Goal: Task Accomplishment & Management: Manage account settings

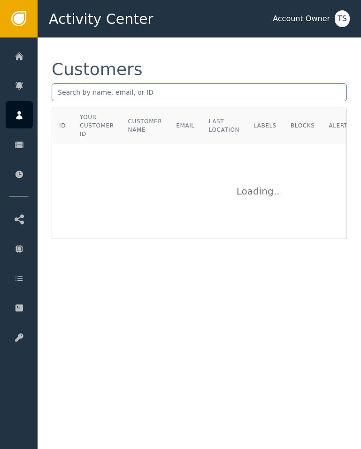
click at [210, 95] on input "text" at bounding box center [199, 92] width 295 height 18
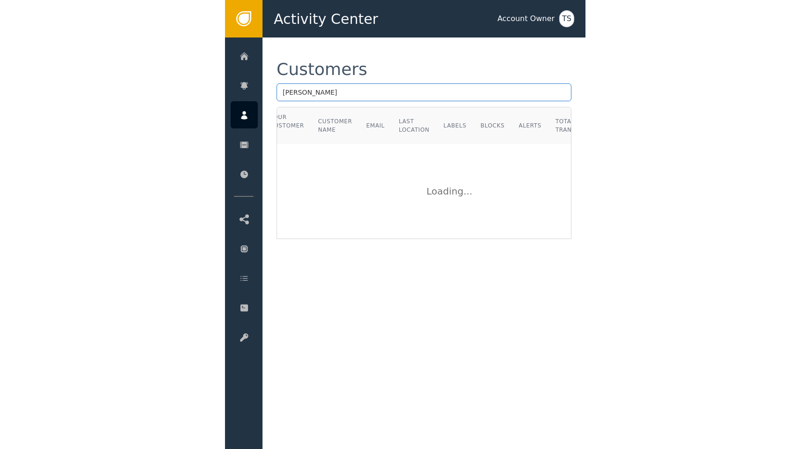
scroll to position [0, 123]
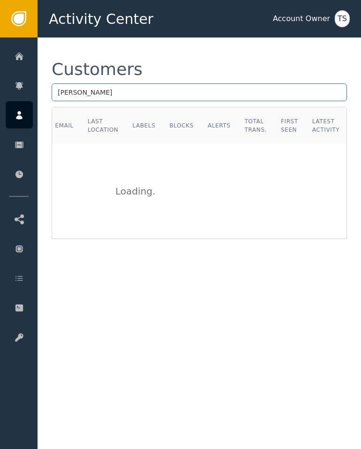
type input "[PERSON_NAME]"
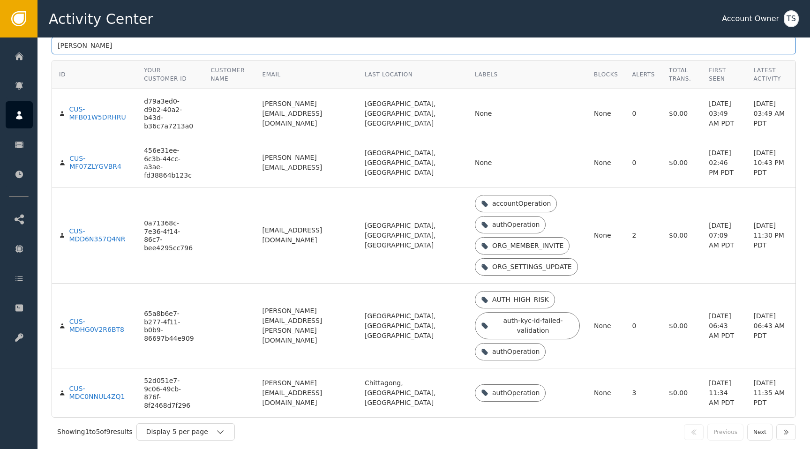
scroll to position [75, 0]
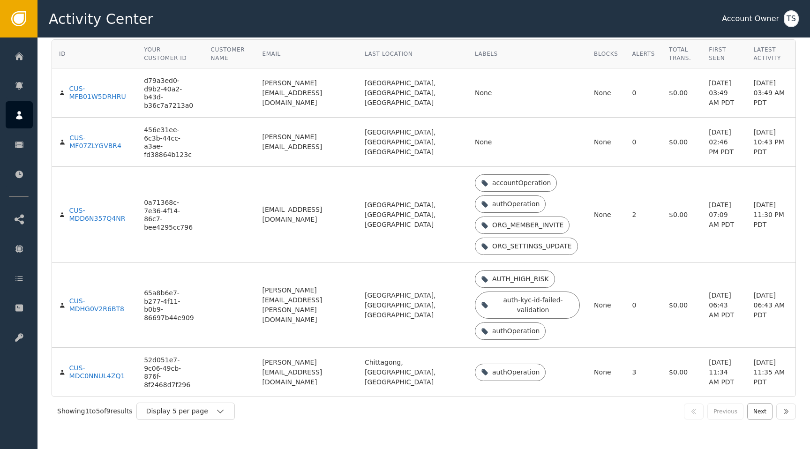
click at [360, 417] on button "Next" at bounding box center [760, 411] width 25 height 17
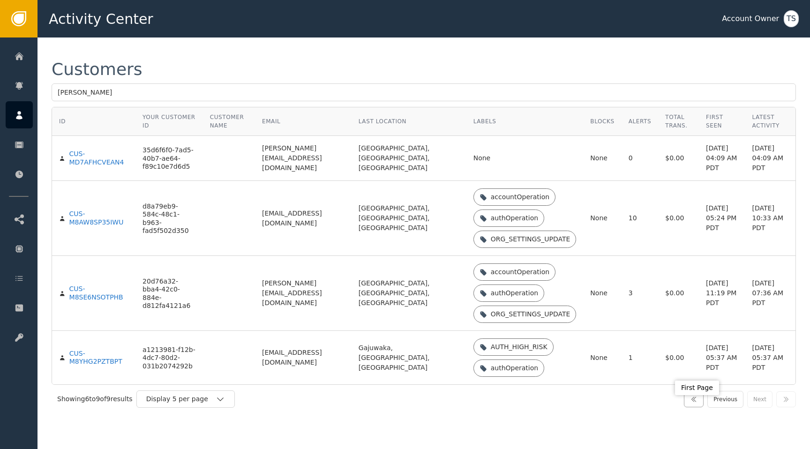
click at [360, 408] on button "button" at bounding box center [694, 400] width 20 height 16
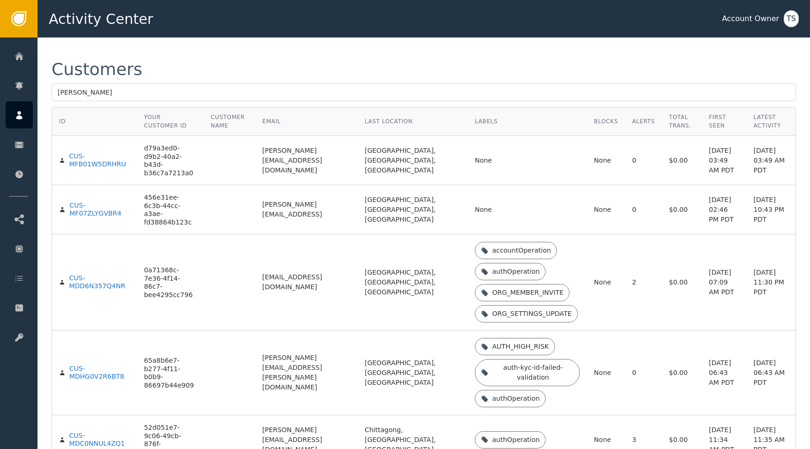
click at [290, 163] on td "[PERSON_NAME][EMAIL_ADDRESS][DOMAIN_NAME]" at bounding box center [306, 160] width 102 height 49
click at [305, 220] on td "[PERSON_NAME][EMAIL_ADDRESS]" at bounding box center [306, 209] width 102 height 49
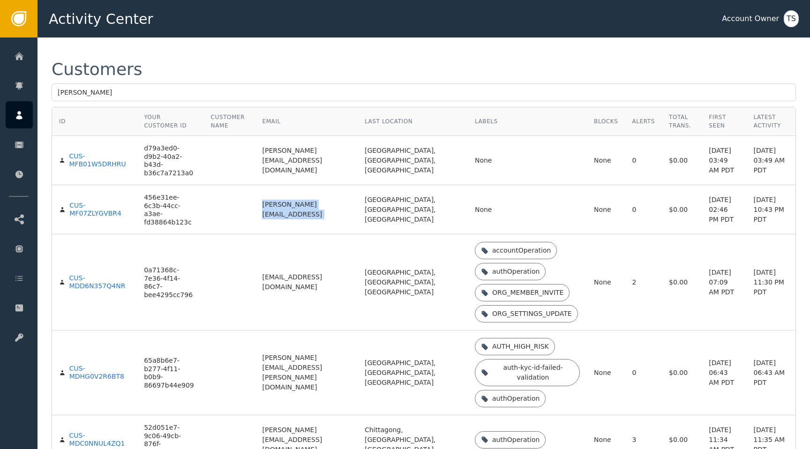
click at [305, 220] on td "[PERSON_NAME][EMAIL_ADDRESS]" at bounding box center [306, 209] width 102 height 49
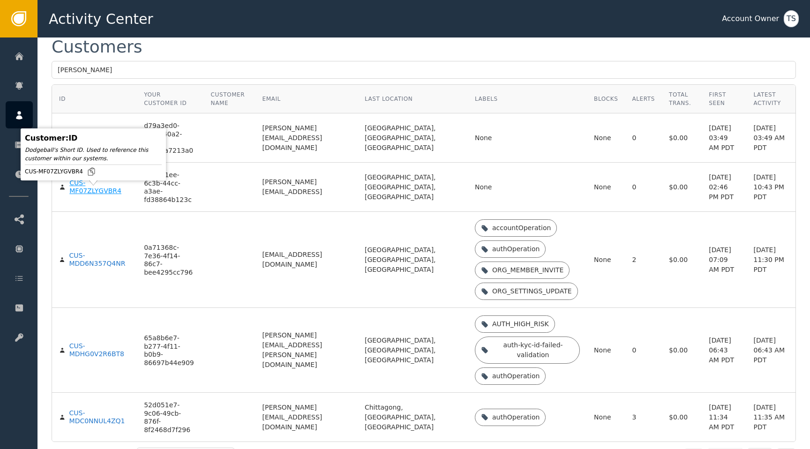
click at [99, 196] on div "CUS-MF07ZLYGVBR4" at bounding box center [99, 187] width 61 height 16
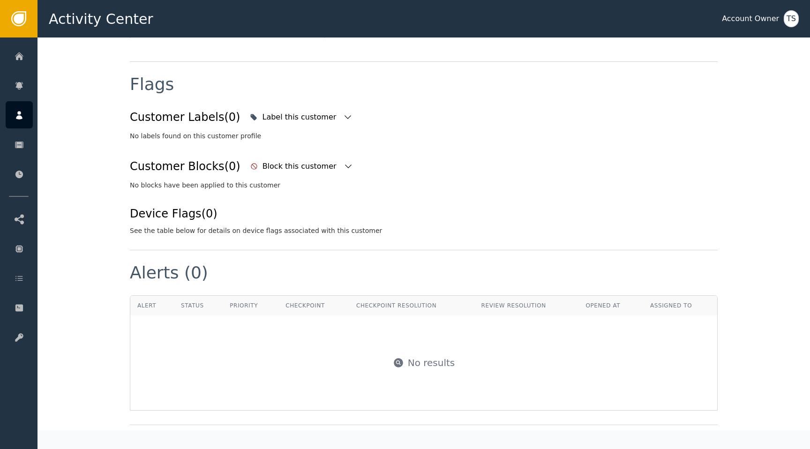
scroll to position [331, 0]
click at [311, 126] on div "Label this customer" at bounding box center [301, 117] width 107 height 21
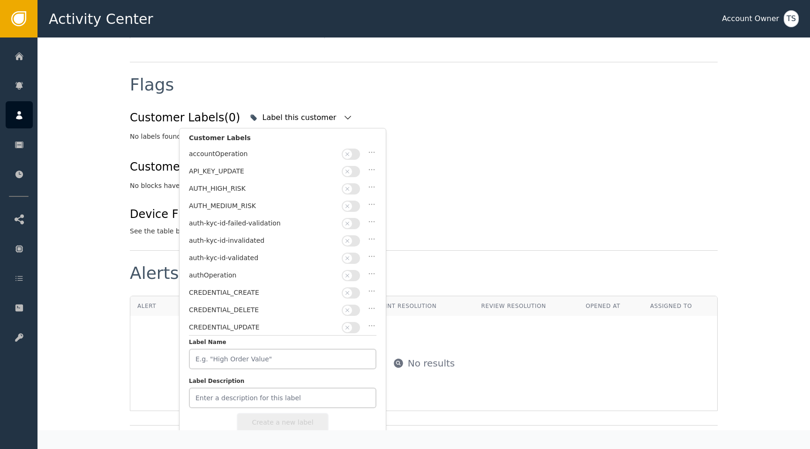
click at [350, 188] on icon "button" at bounding box center [347, 189] width 7 height 7
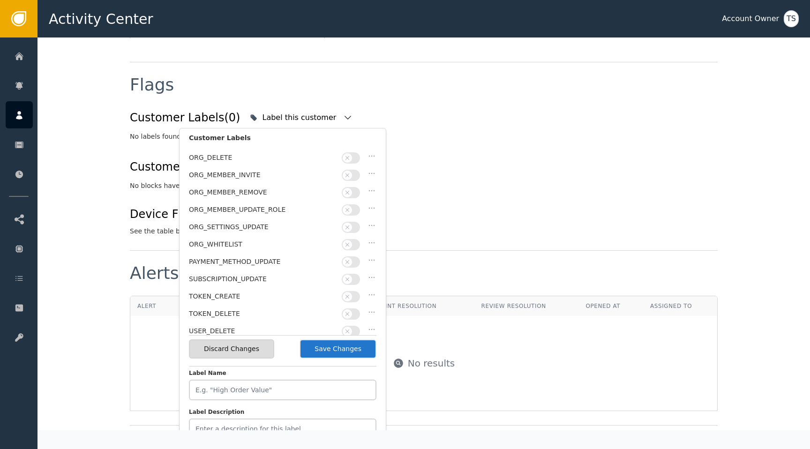
scroll to position [0, 0]
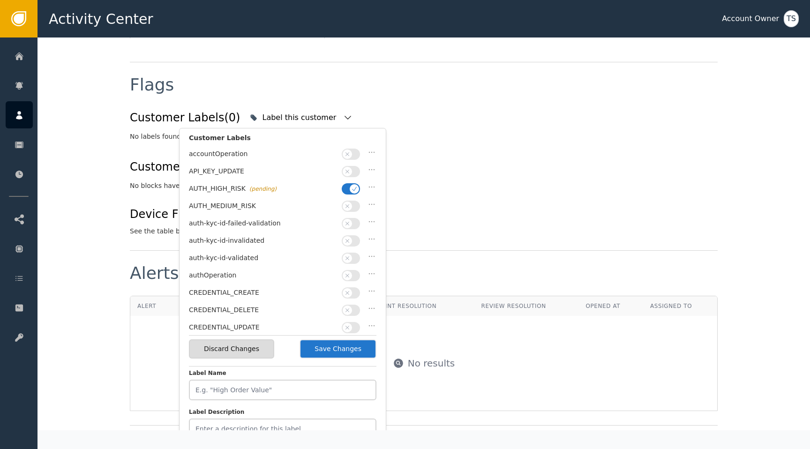
click at [348, 351] on button "Save Changes" at bounding box center [338, 349] width 77 height 19
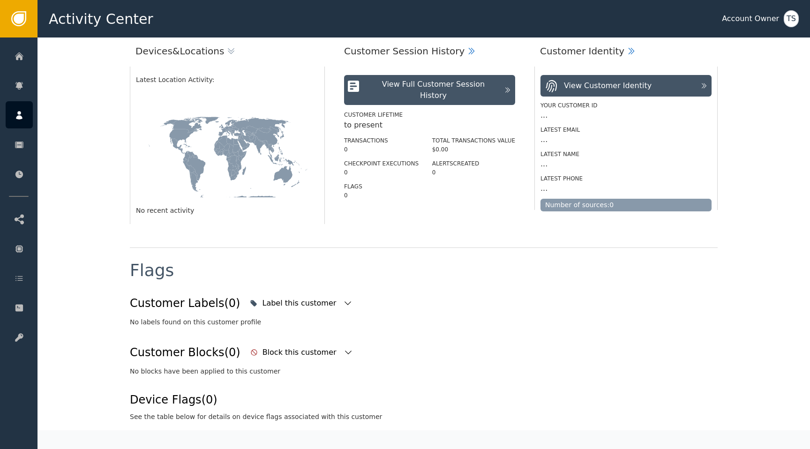
click at [360, 279] on div "Flags" at bounding box center [424, 277] width 588 height 31
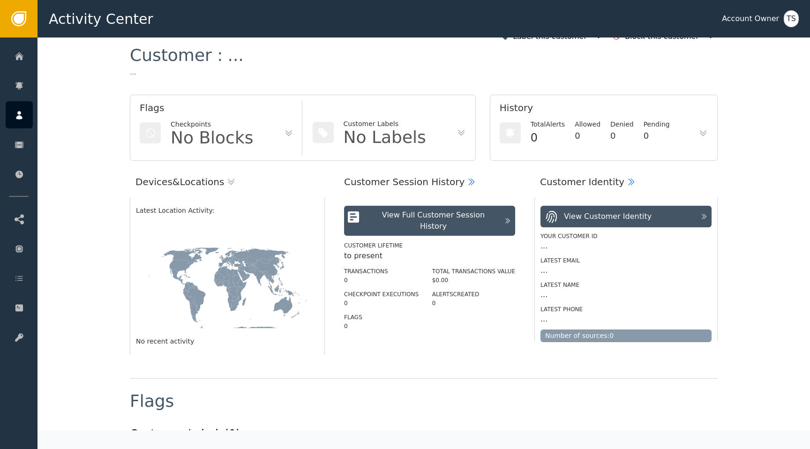
scroll to position [10, 0]
